Goal: Information Seeking & Learning: Learn about a topic

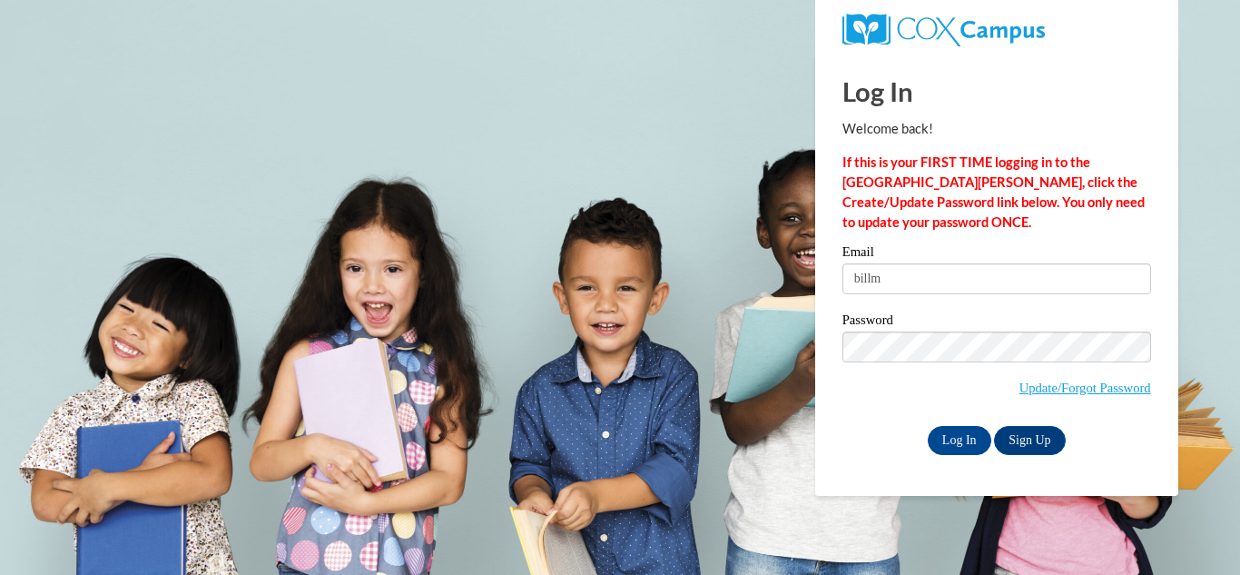
type input "[EMAIL_ADDRESS][DOMAIN_NAME]"
click at [960, 443] on input "Log In" at bounding box center [960, 440] width 64 height 29
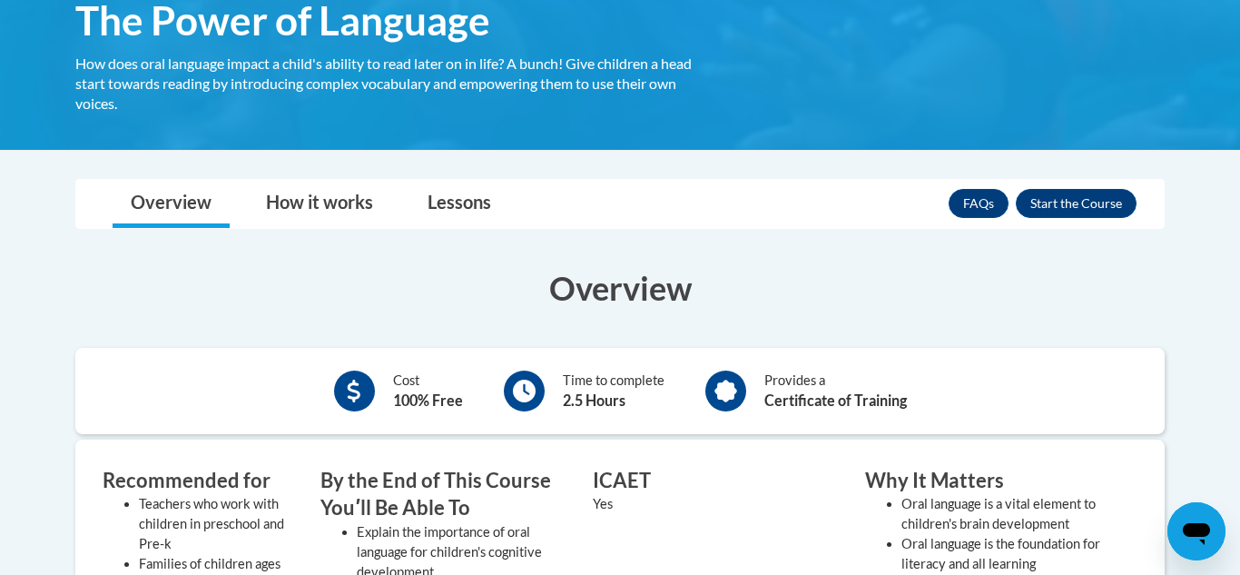
scroll to position [329, 0]
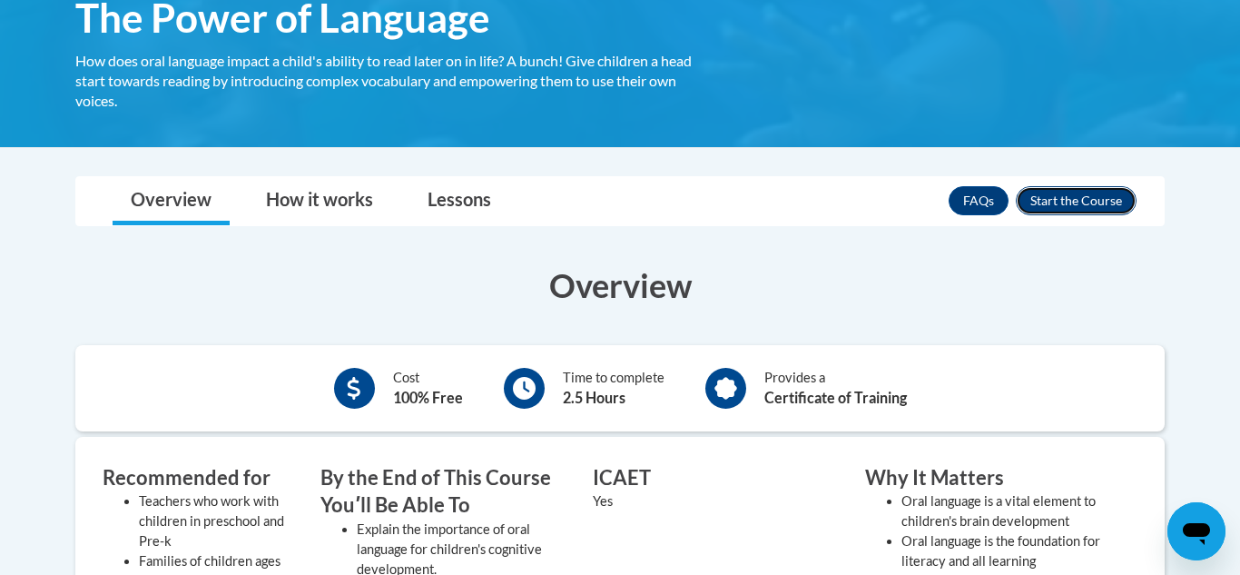
click at [1083, 202] on button "Enroll" at bounding box center [1076, 200] width 121 height 29
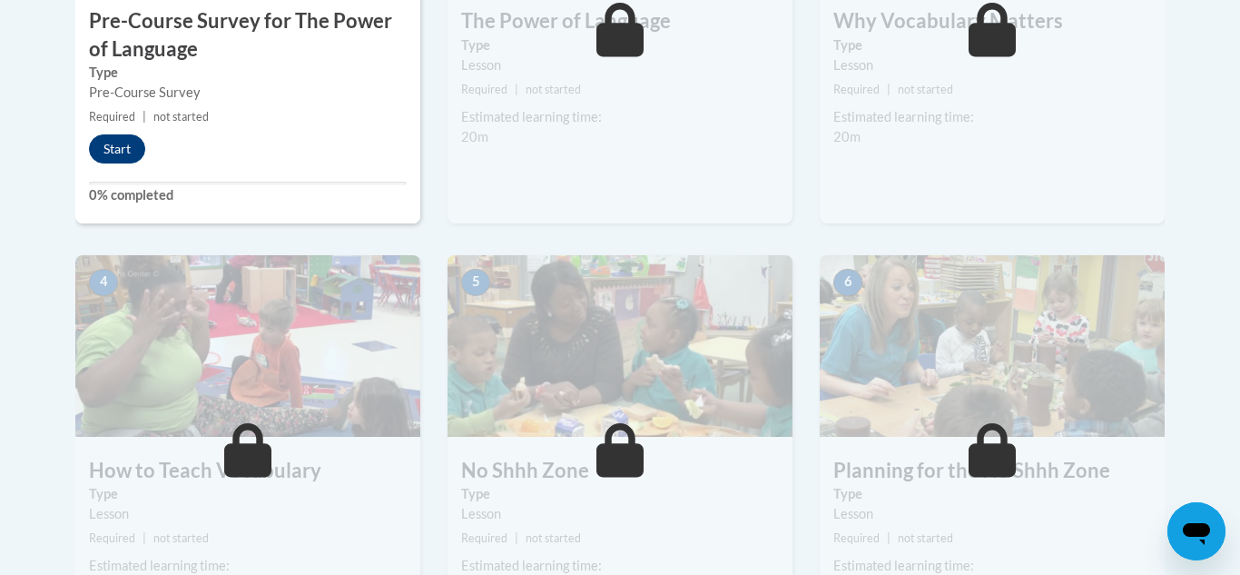
scroll to position [800, 0]
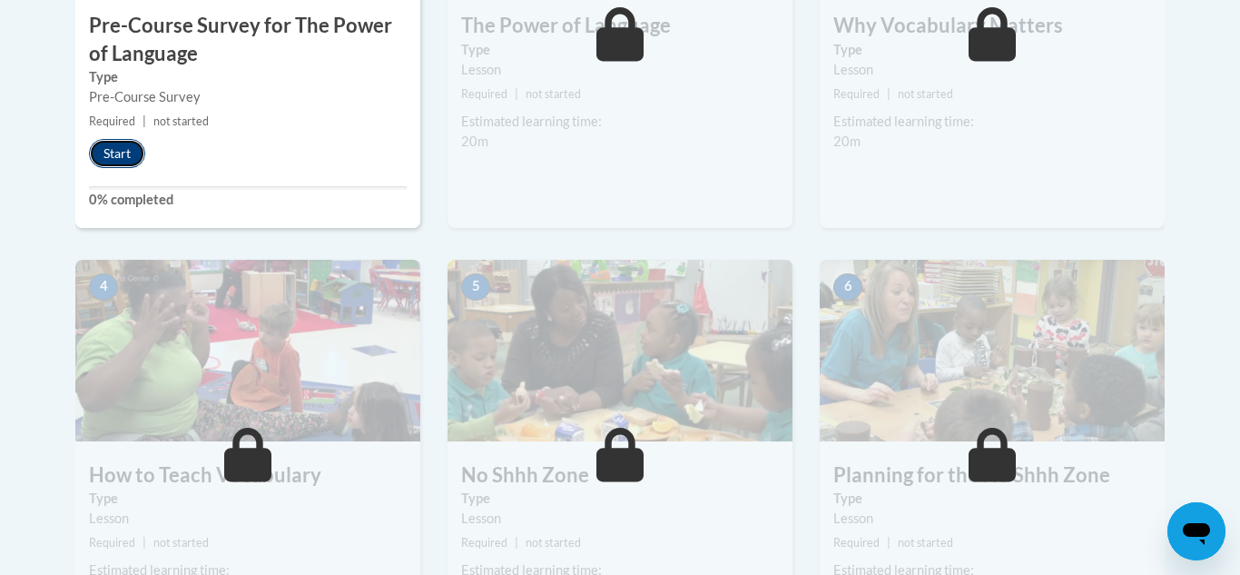
click at [138, 161] on button "Start" at bounding box center [117, 153] width 56 height 29
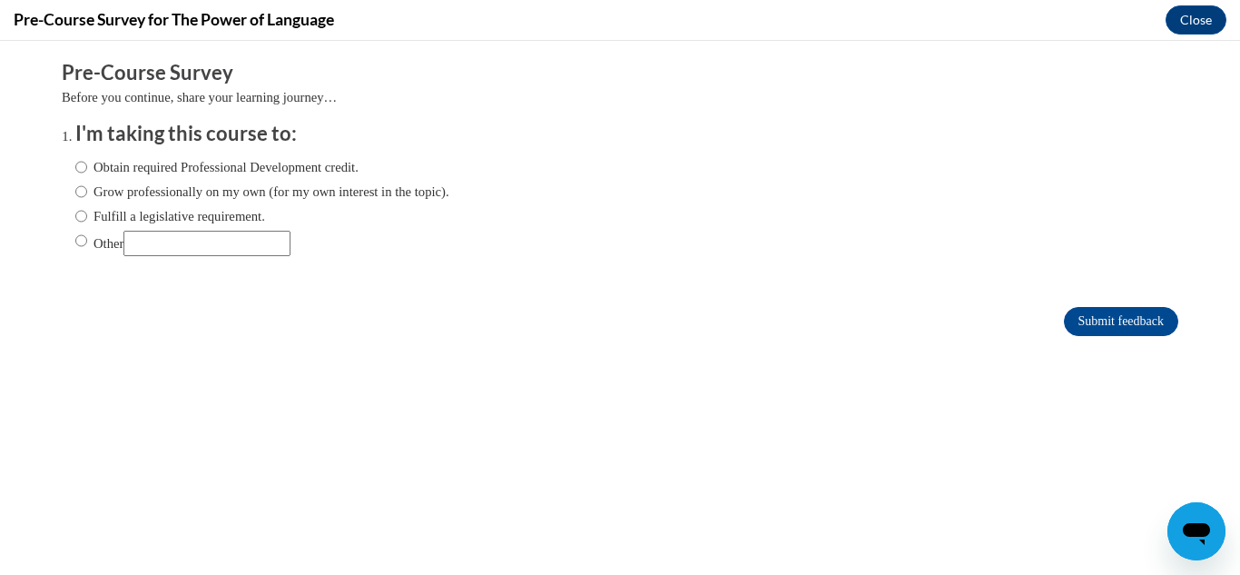
scroll to position [0, 0]
click at [86, 218] on input "Fulfill a legislative requirement." at bounding box center [81, 216] width 12 height 20
radio input "true"
click at [1151, 314] on input "Submit feedback" at bounding box center [1121, 321] width 114 height 29
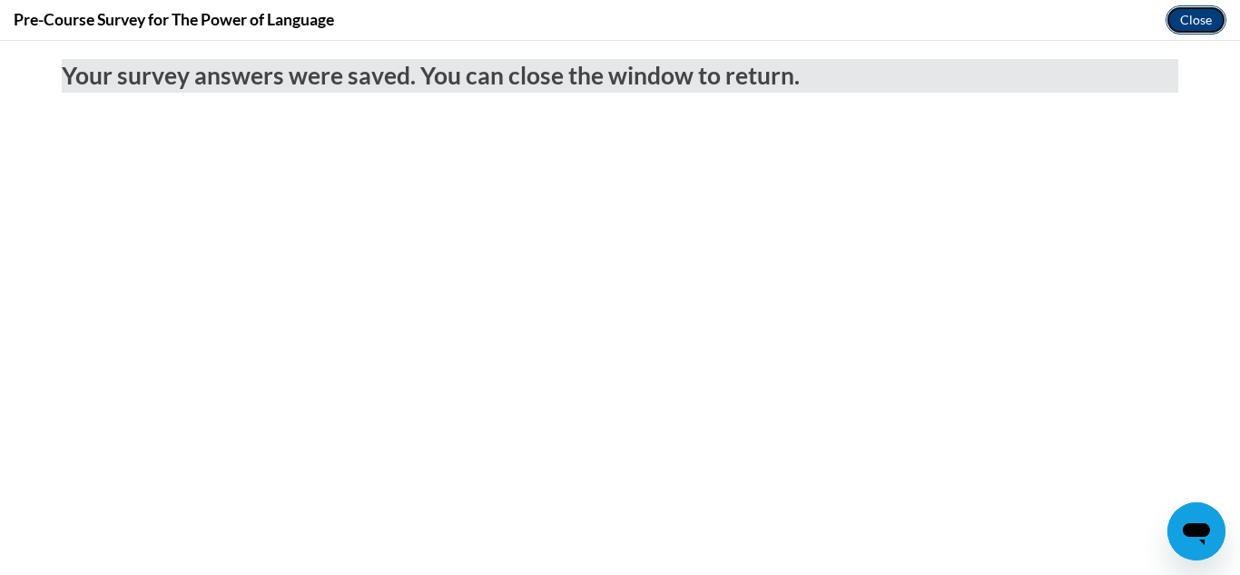
click at [1189, 25] on button "Close" at bounding box center [1195, 19] width 61 height 29
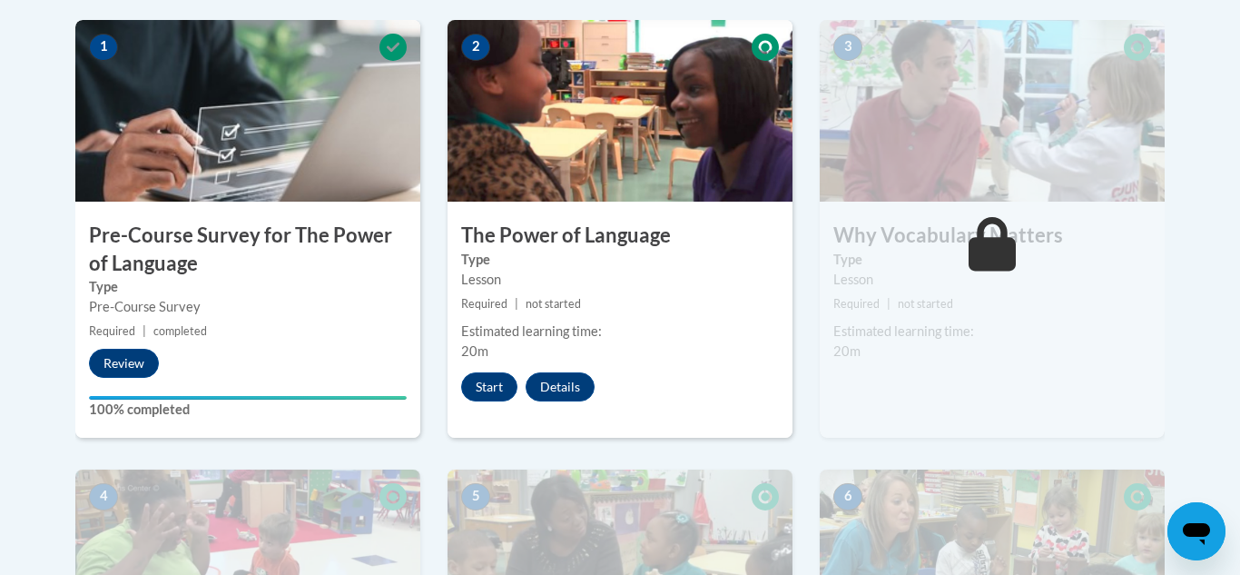
scroll to position [587, 0]
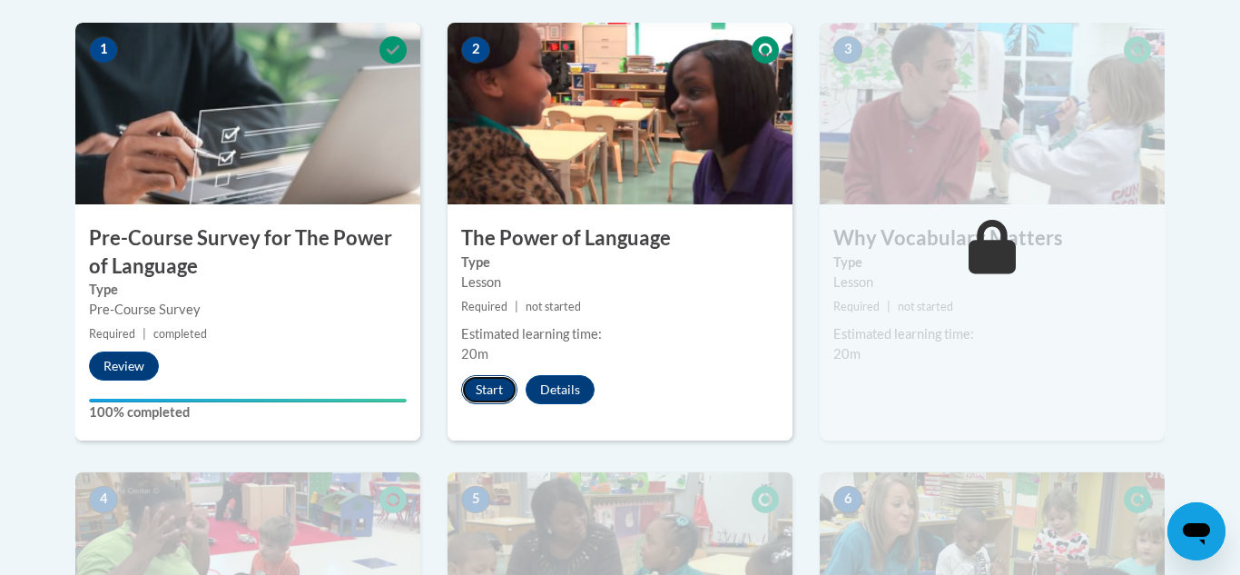
click at [502, 379] on button "Start" at bounding box center [489, 389] width 56 height 29
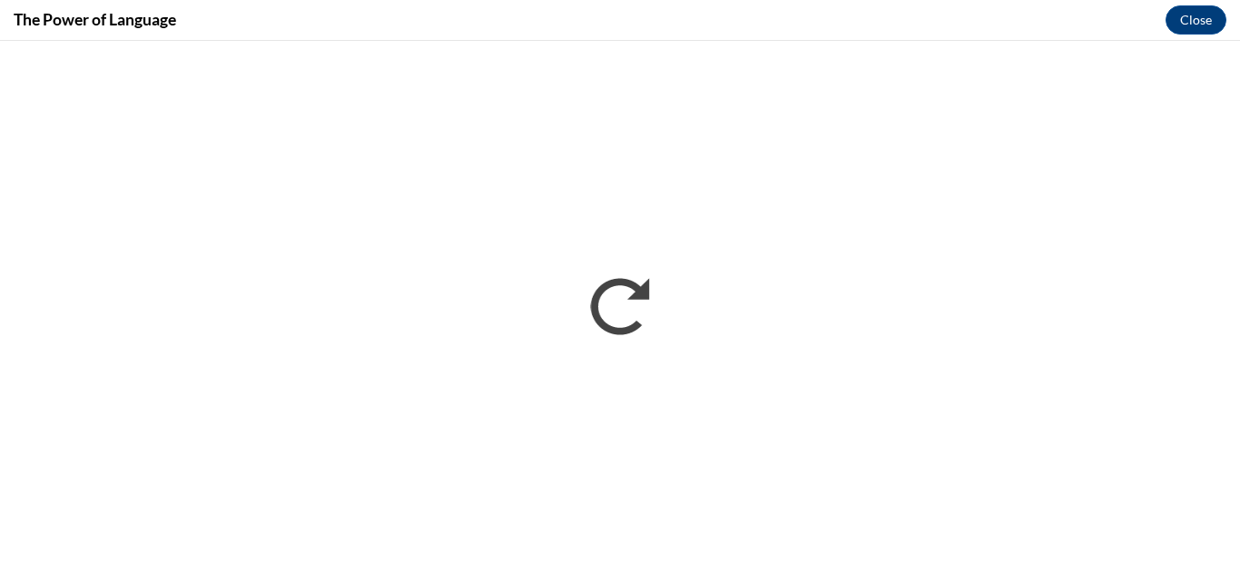
scroll to position [0, 0]
click at [1177, 31] on button "Close" at bounding box center [1195, 19] width 61 height 29
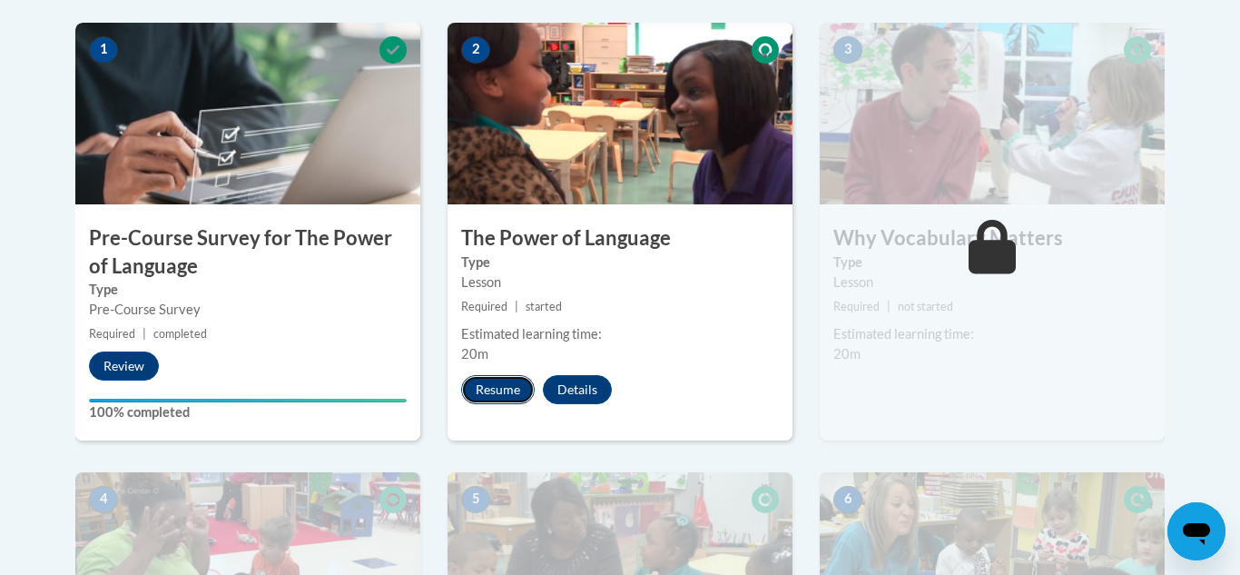
click at [506, 389] on button "Resume" at bounding box center [498, 389] width 74 height 29
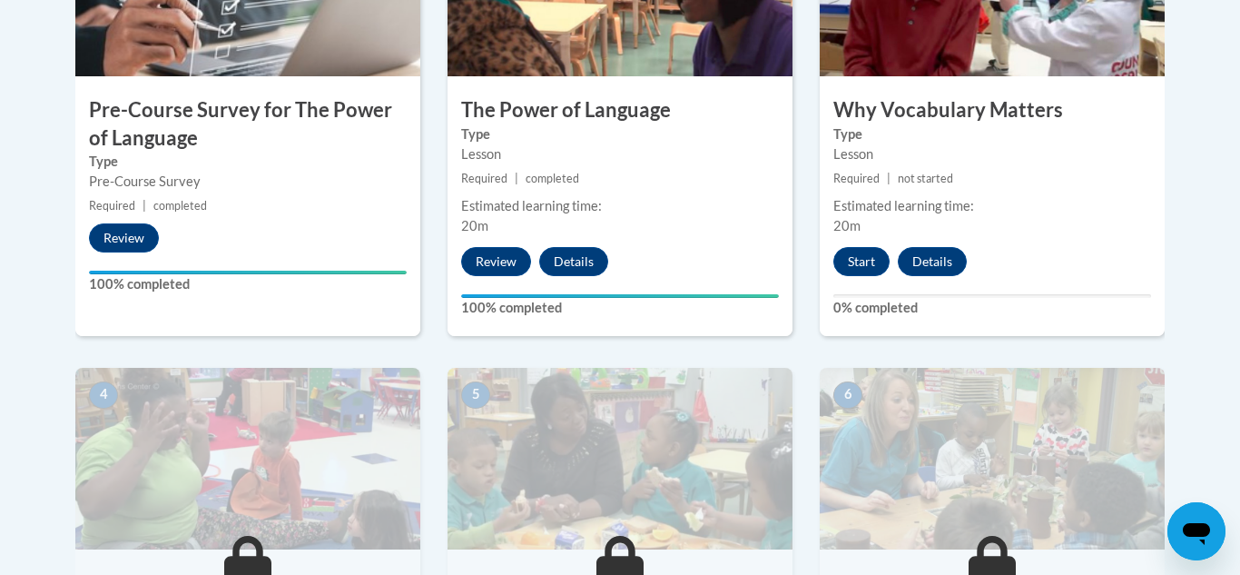
scroll to position [716, 0]
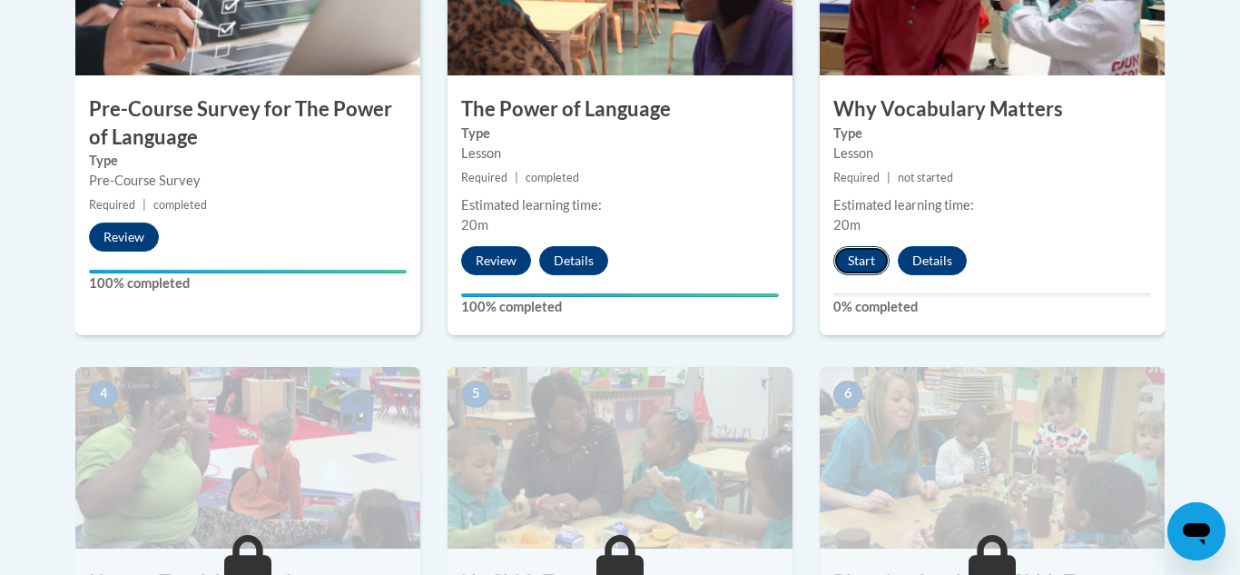
click at [860, 263] on button "Start" at bounding box center [861, 260] width 56 height 29
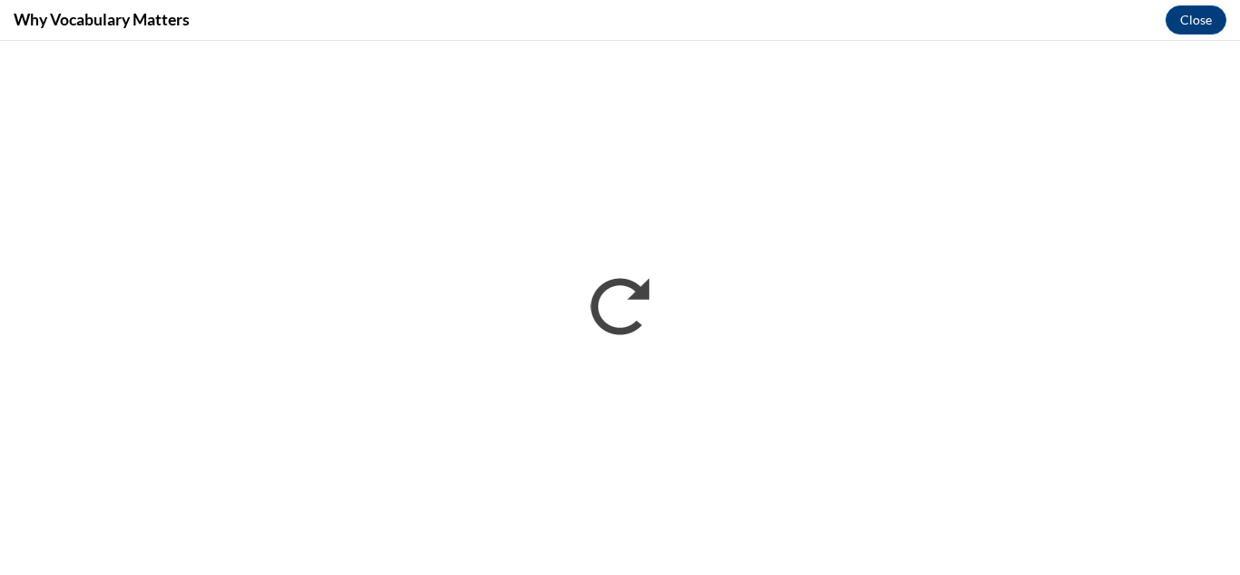
scroll to position [0, 0]
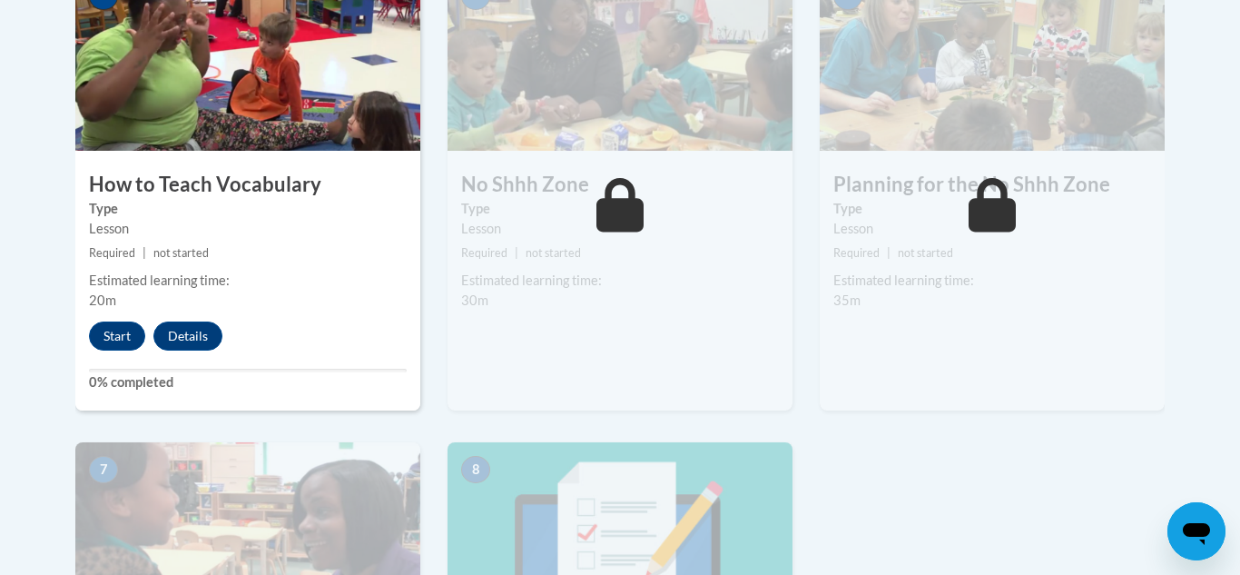
scroll to position [1118, 0]
